Goal: Information Seeking & Learning: Find specific fact

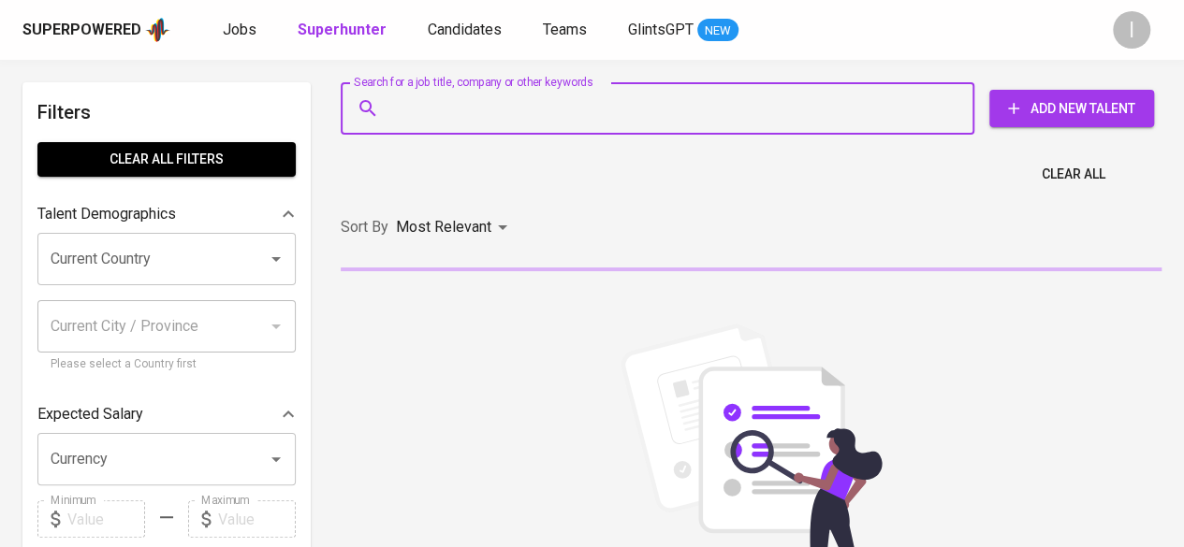
click at [655, 93] on input "Search for a job title, company or other keywords" at bounding box center [662, 109] width 551 height 36
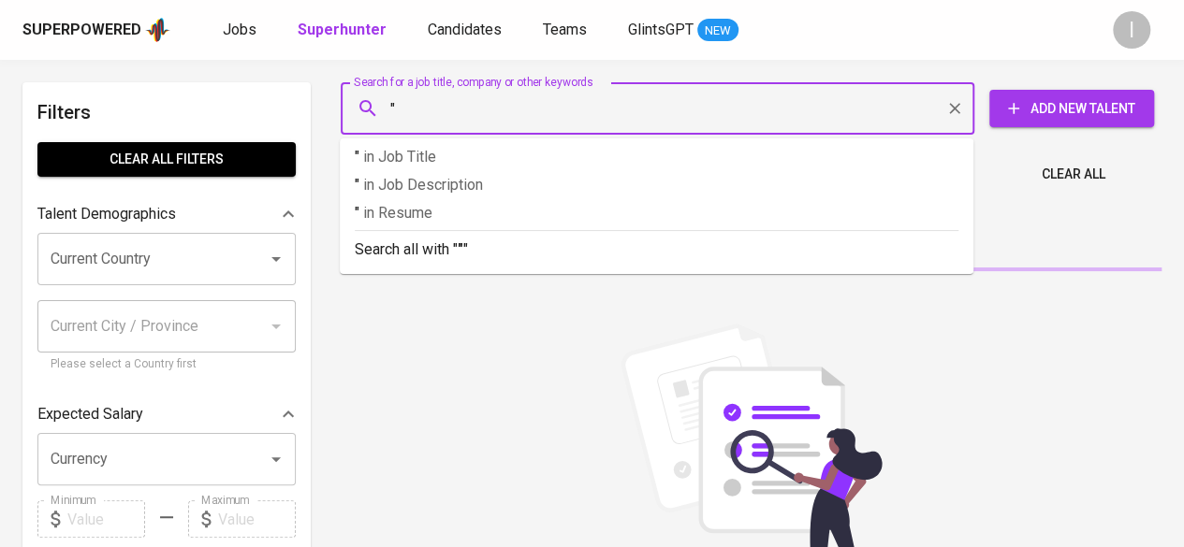
paste input "[PERSON_NAME]"
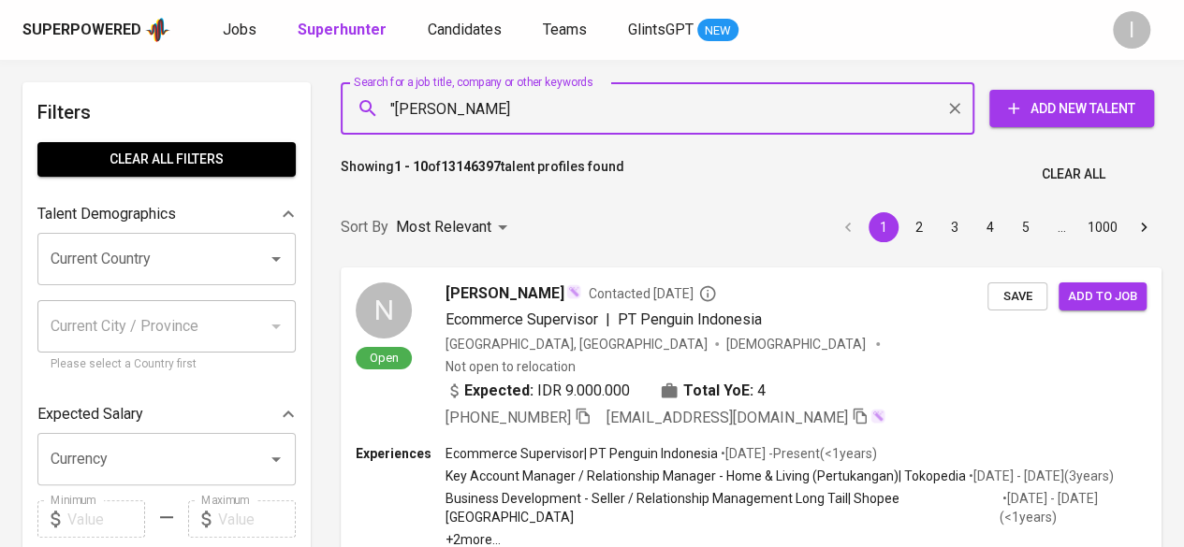
type input ""[PERSON_NAME]""
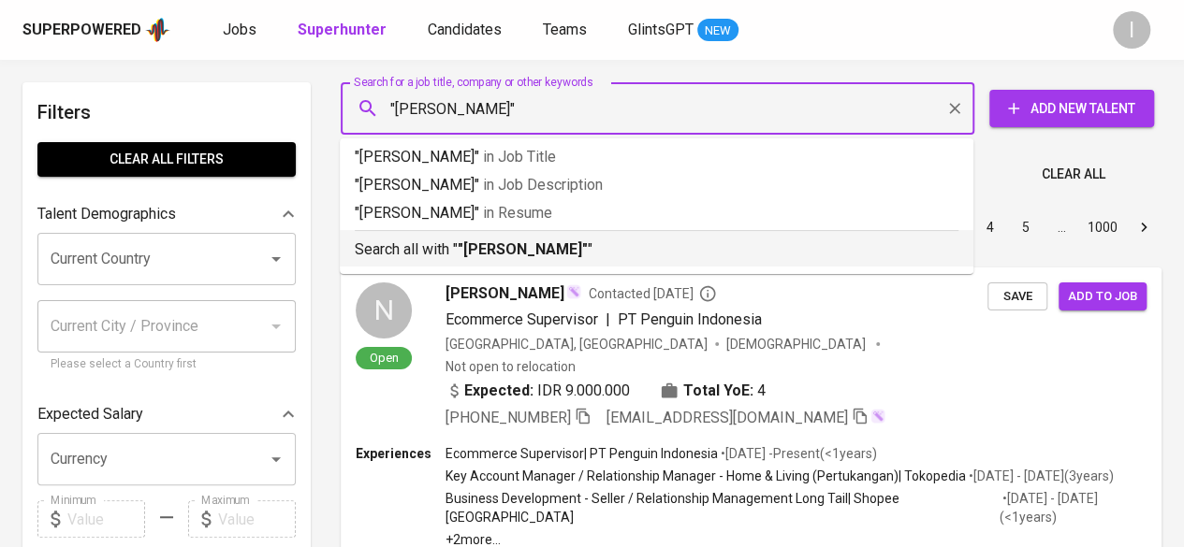
click at [638, 255] on p "Search all with " "[PERSON_NAME]" "" at bounding box center [657, 250] width 604 height 22
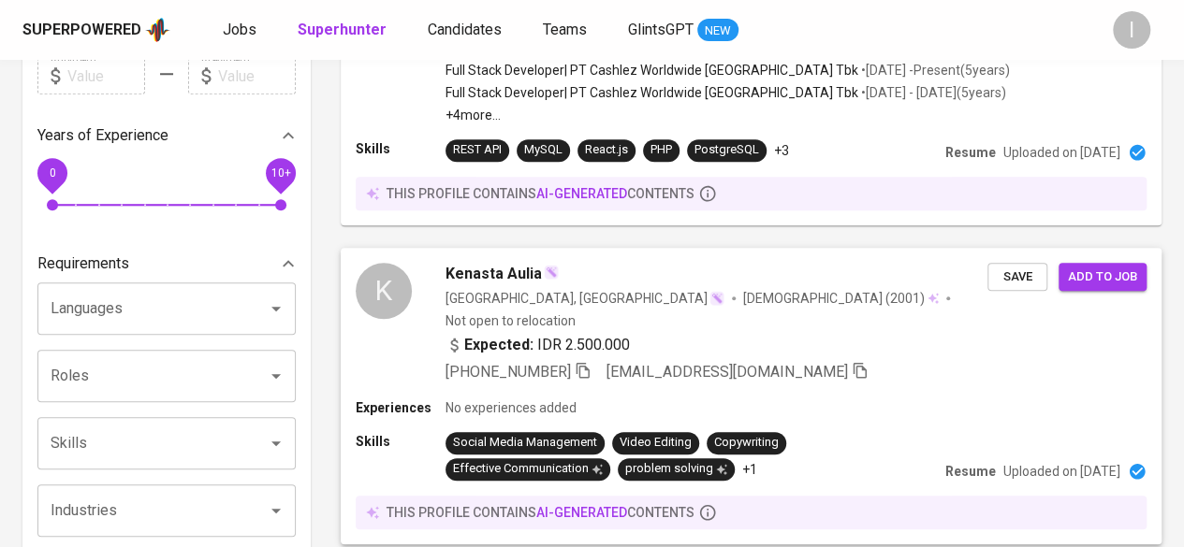
scroll to position [69, 0]
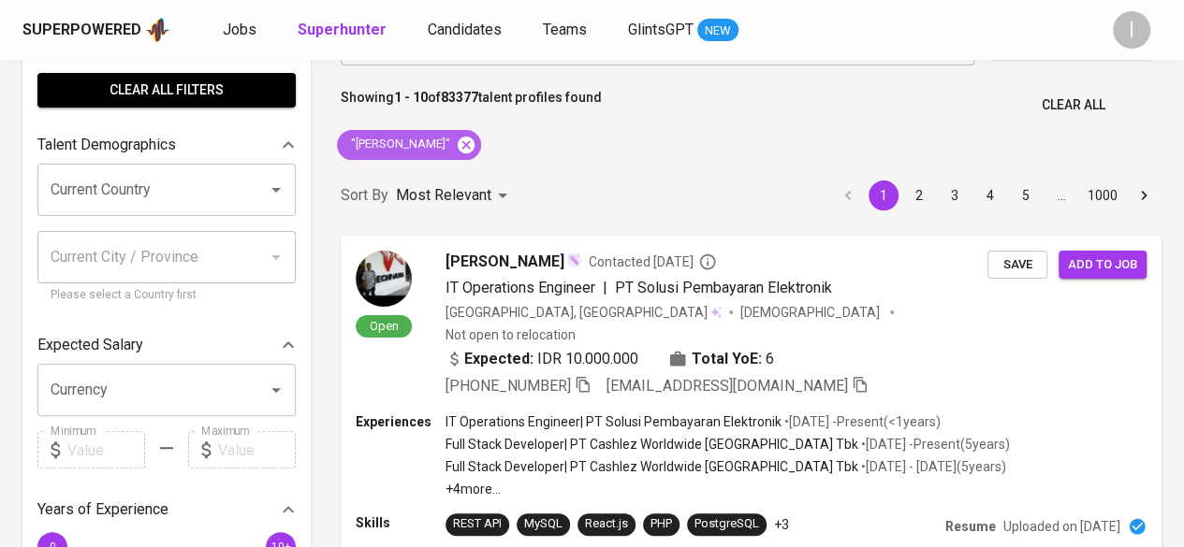
click at [474, 138] on icon at bounding box center [466, 144] width 17 height 17
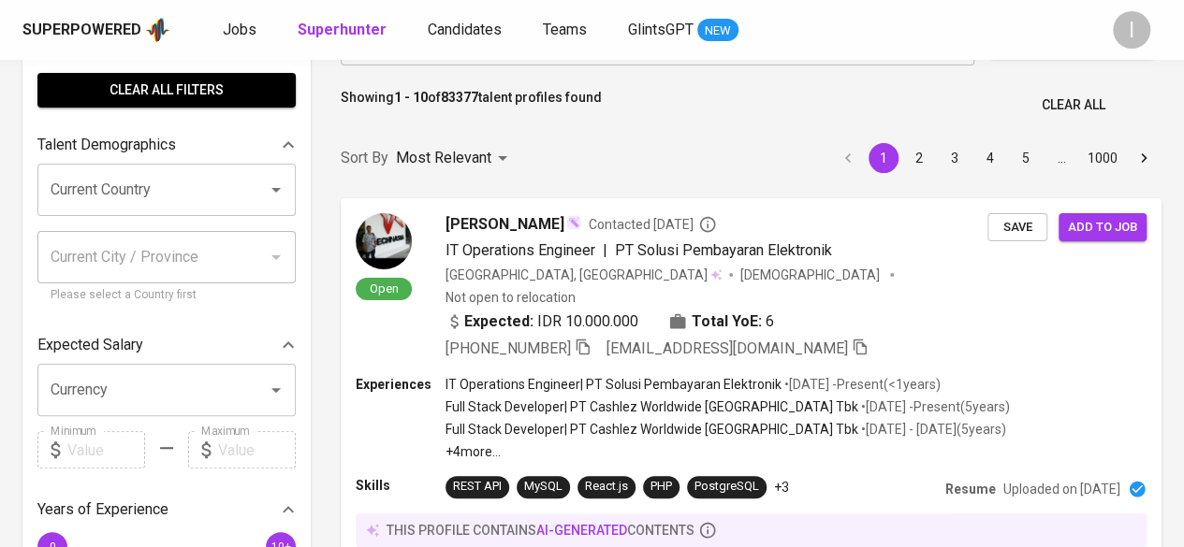
click at [537, 109] on p "Showing 1 - 10 of 83377 talent profiles found" at bounding box center [471, 105] width 261 height 35
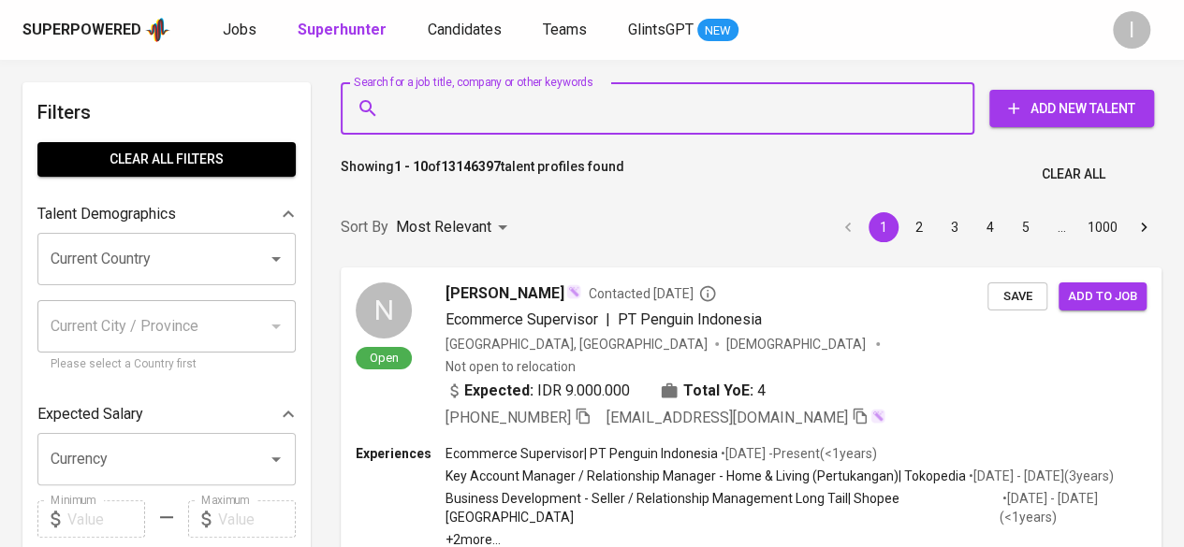
click at [537, 109] on input "Search for a job title, company or other keywords" at bounding box center [662, 109] width 551 height 36
paste input "[EMAIL_ADDRESS][DOMAIN_NAME]"
type input "[EMAIL_ADDRESS][DOMAIN_NAME]"
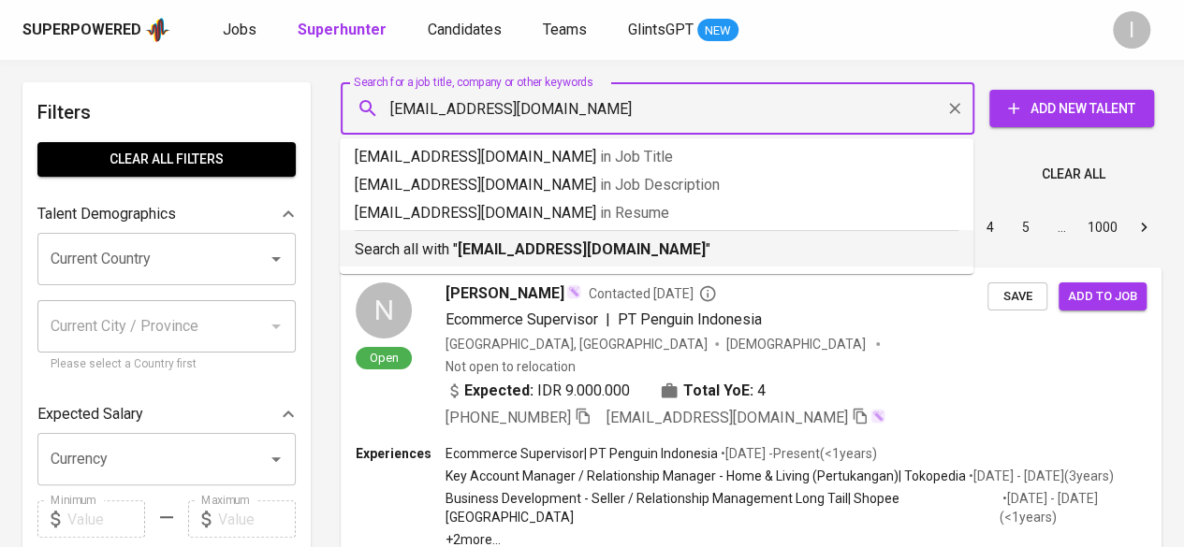
click at [612, 245] on p "Search all with " [EMAIL_ADDRESS][DOMAIN_NAME] "" at bounding box center [657, 250] width 604 height 22
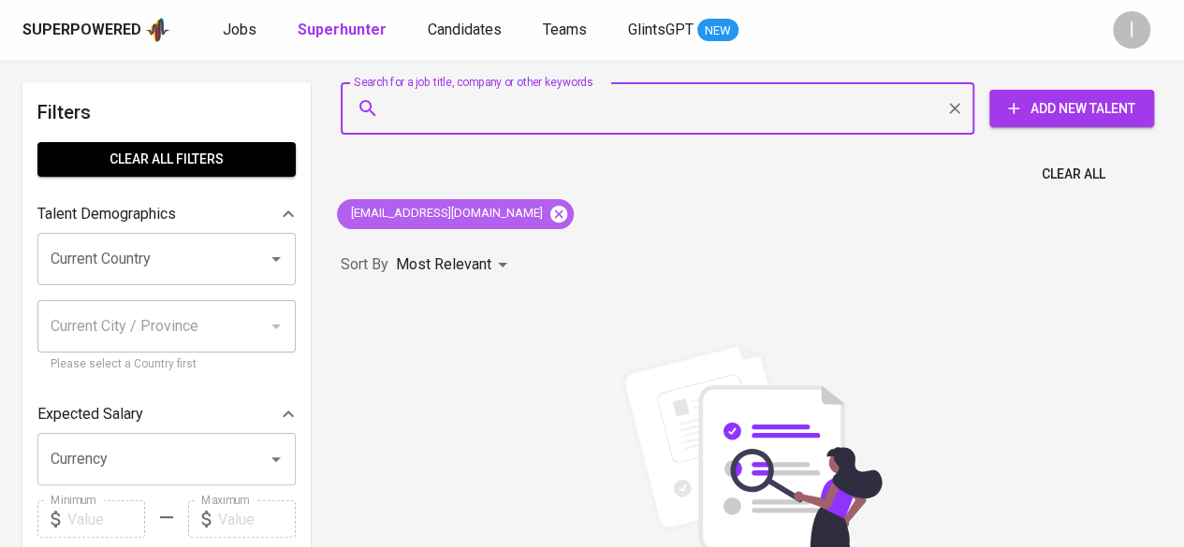
click at [548, 205] on icon at bounding box center [558, 214] width 21 height 21
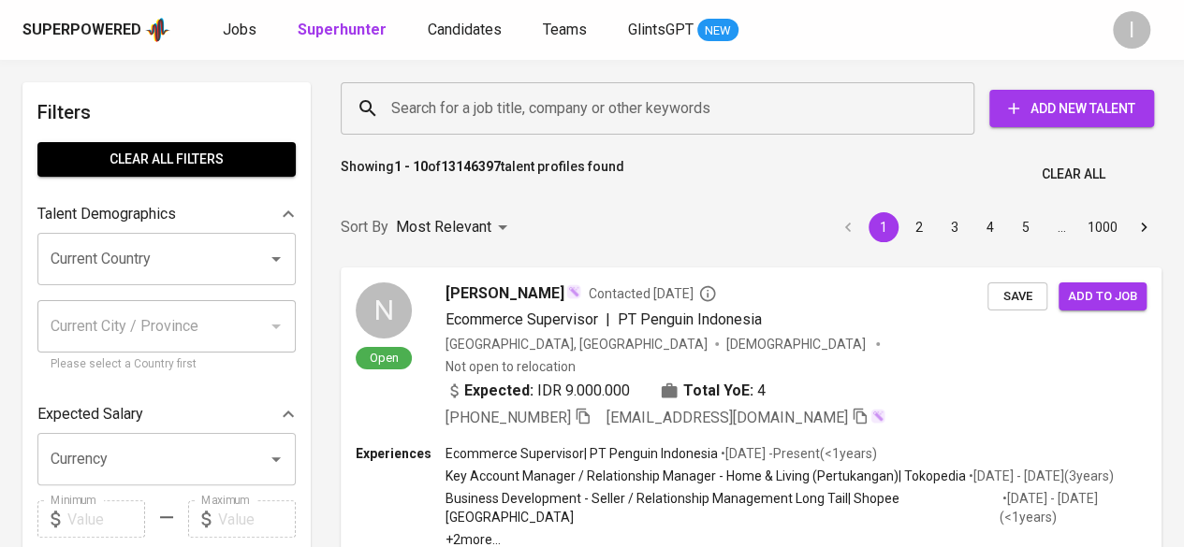
click at [436, 103] on input "Search for a job title, company or other keywords" at bounding box center [662, 109] width 551 height 36
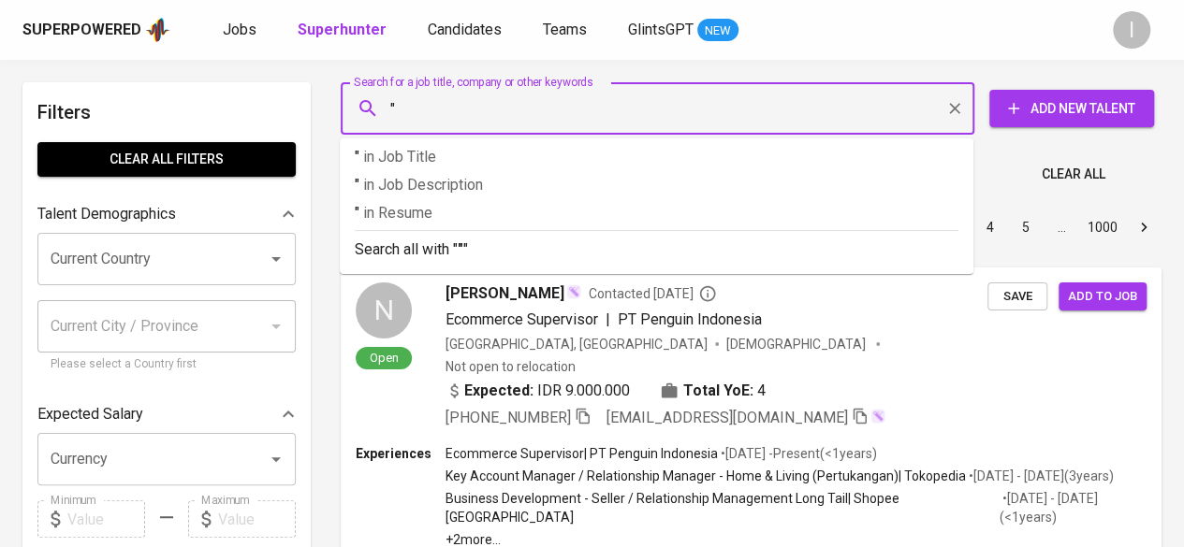
paste input "[PERSON_NAME]"
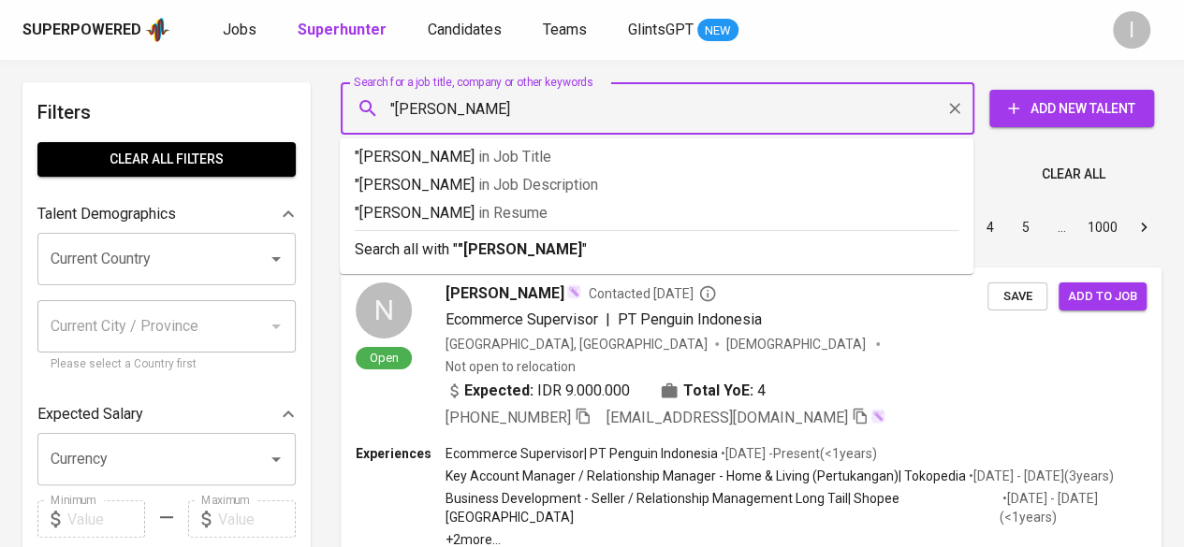
type input ""[PERSON_NAME]""
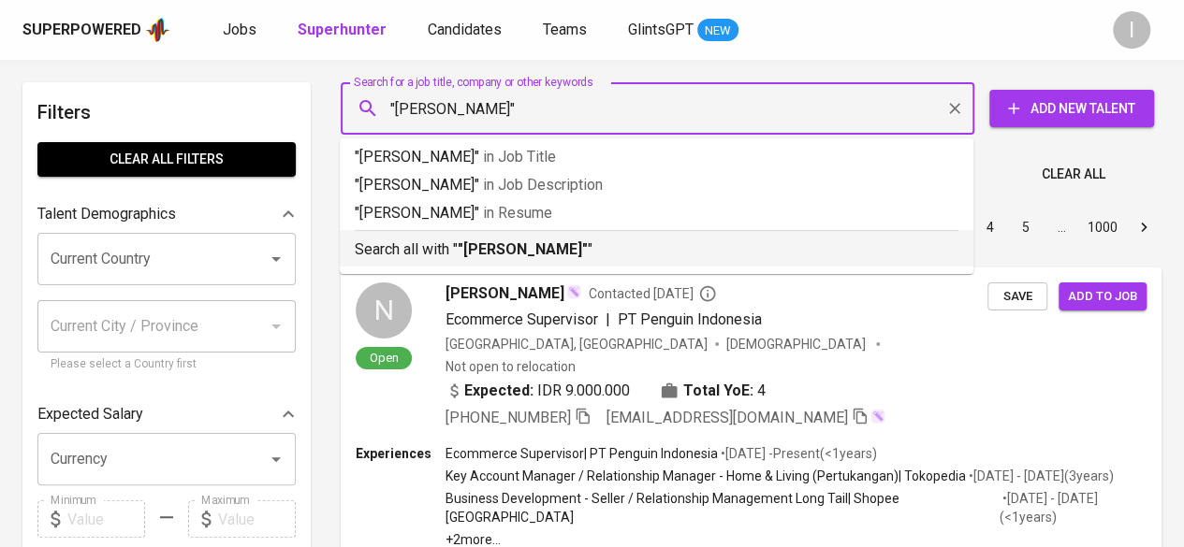
click at [513, 242] on b ""[PERSON_NAME]"" at bounding box center [523, 250] width 130 height 18
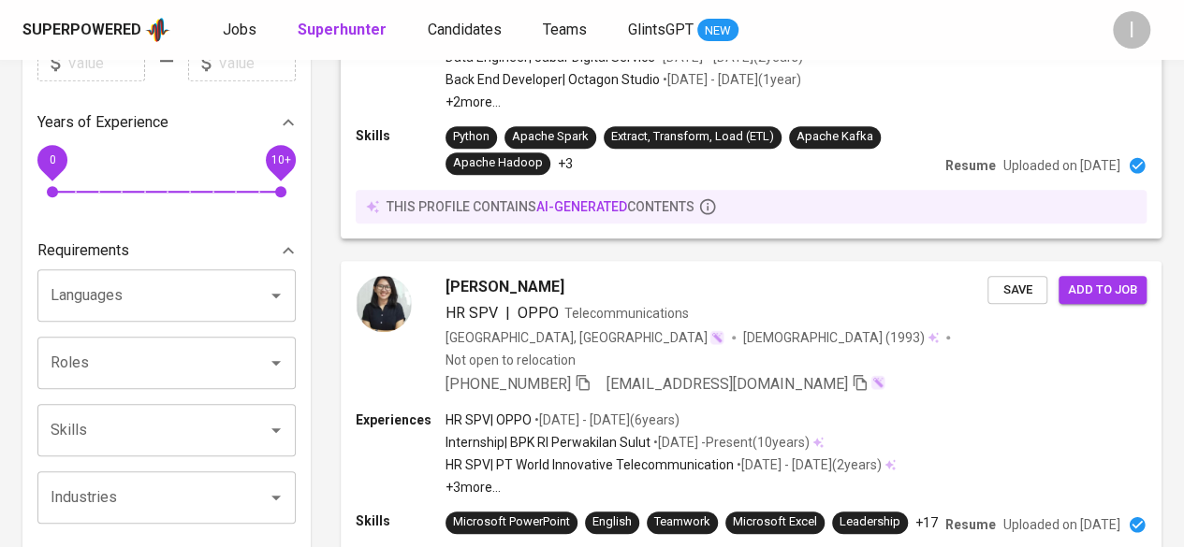
scroll to position [468, 0]
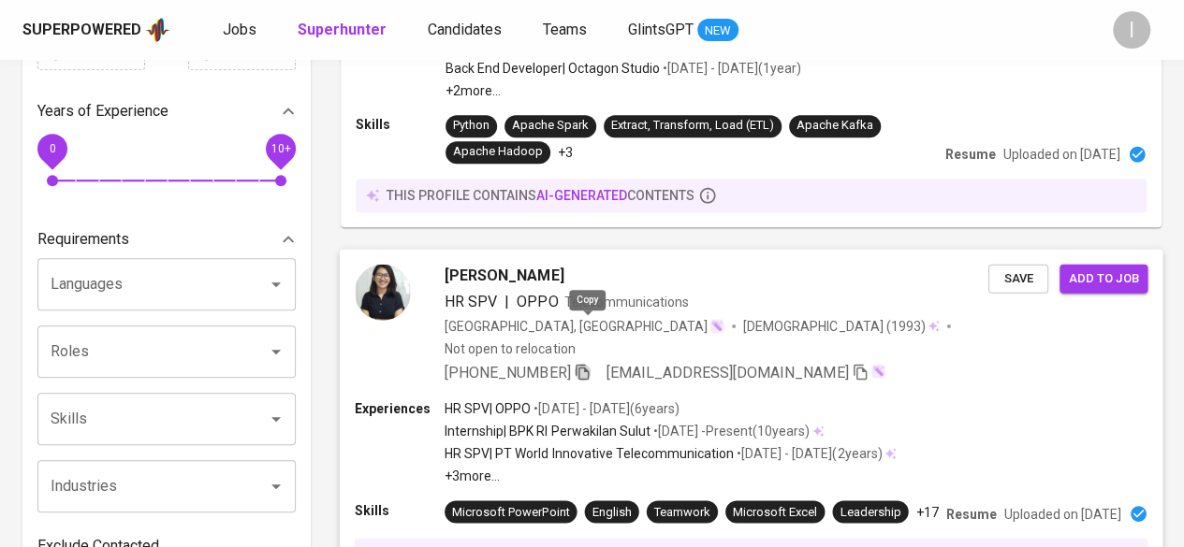
click at [584, 364] on icon "button" at bounding box center [582, 372] width 13 height 16
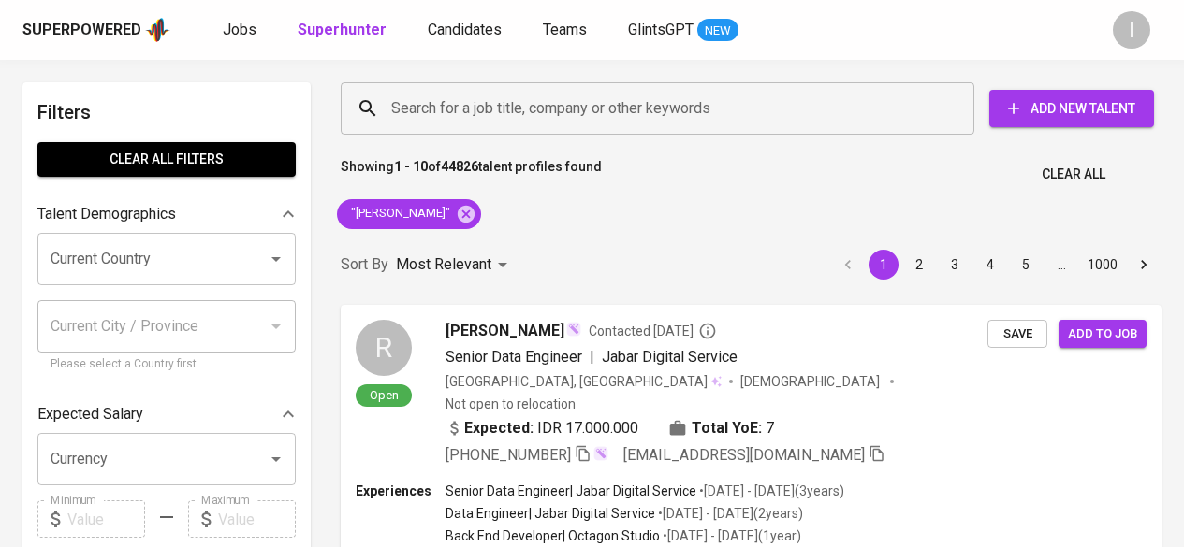
scroll to position [468, 0]
